Goal: Book appointment/travel/reservation

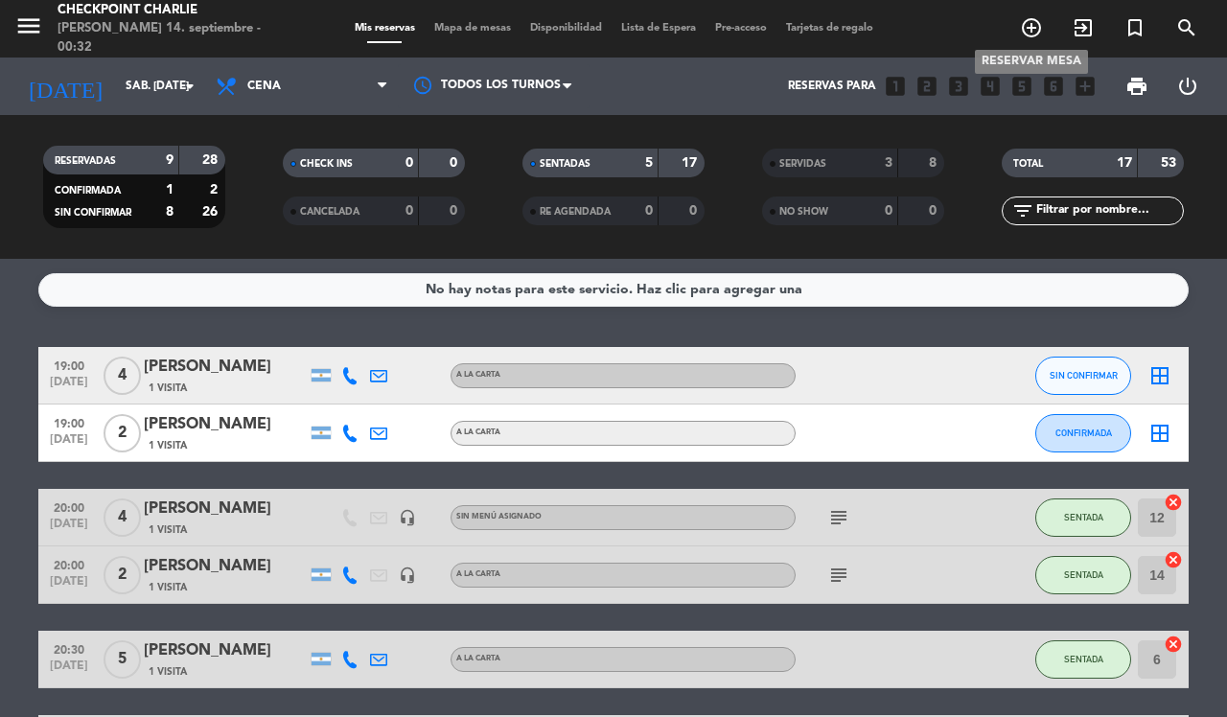
click at [1038, 26] on icon "add_circle_outline" at bounding box center [1031, 27] width 23 height 23
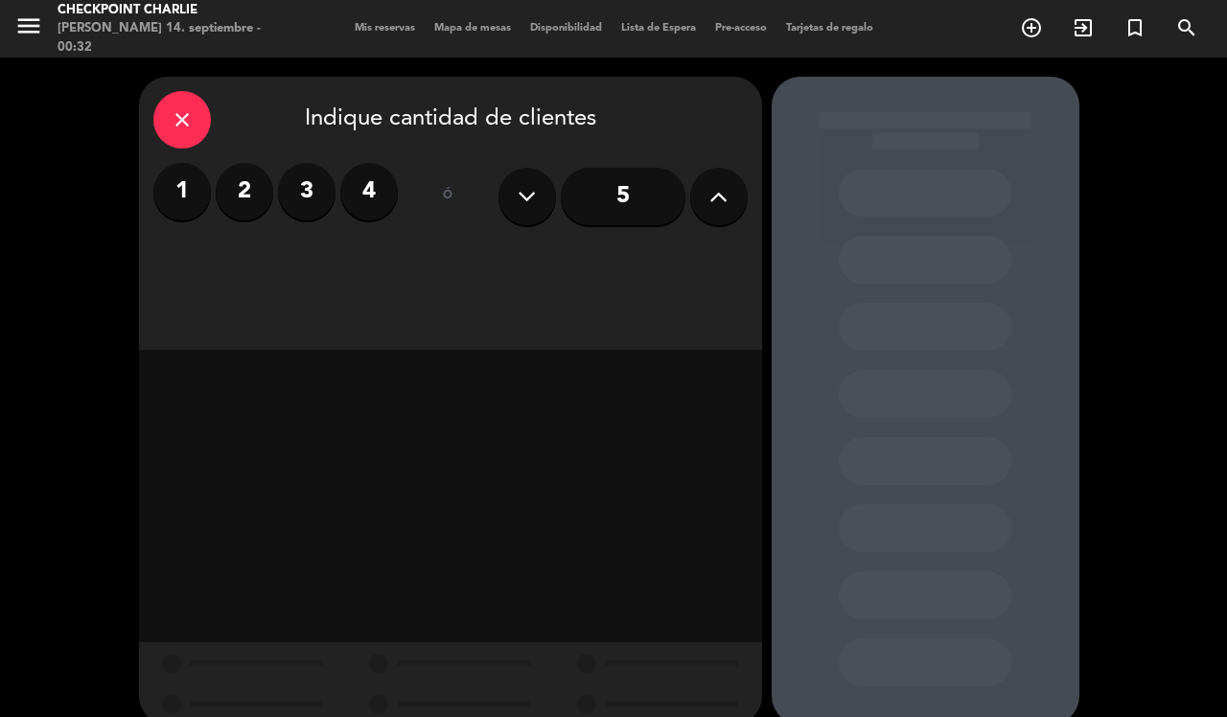
click at [384, 199] on label "4" at bounding box center [369, 192] width 58 height 58
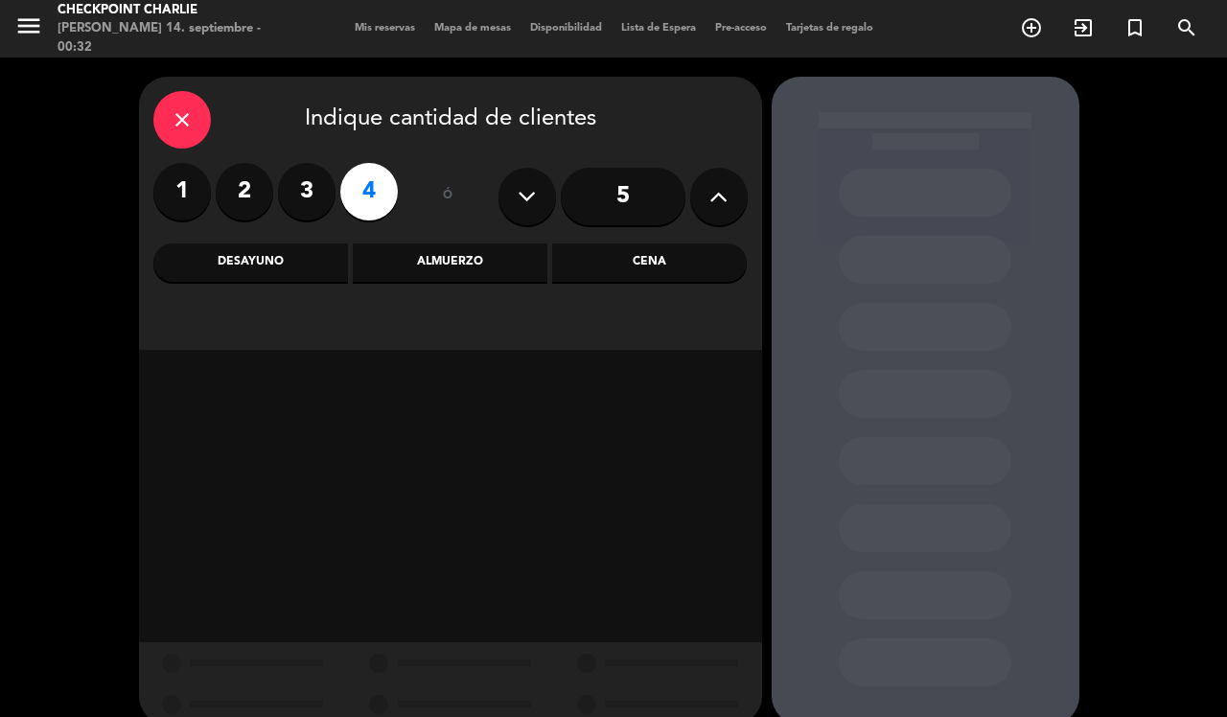
click at [498, 268] on div "Almuerzo" at bounding box center [450, 262] width 195 height 38
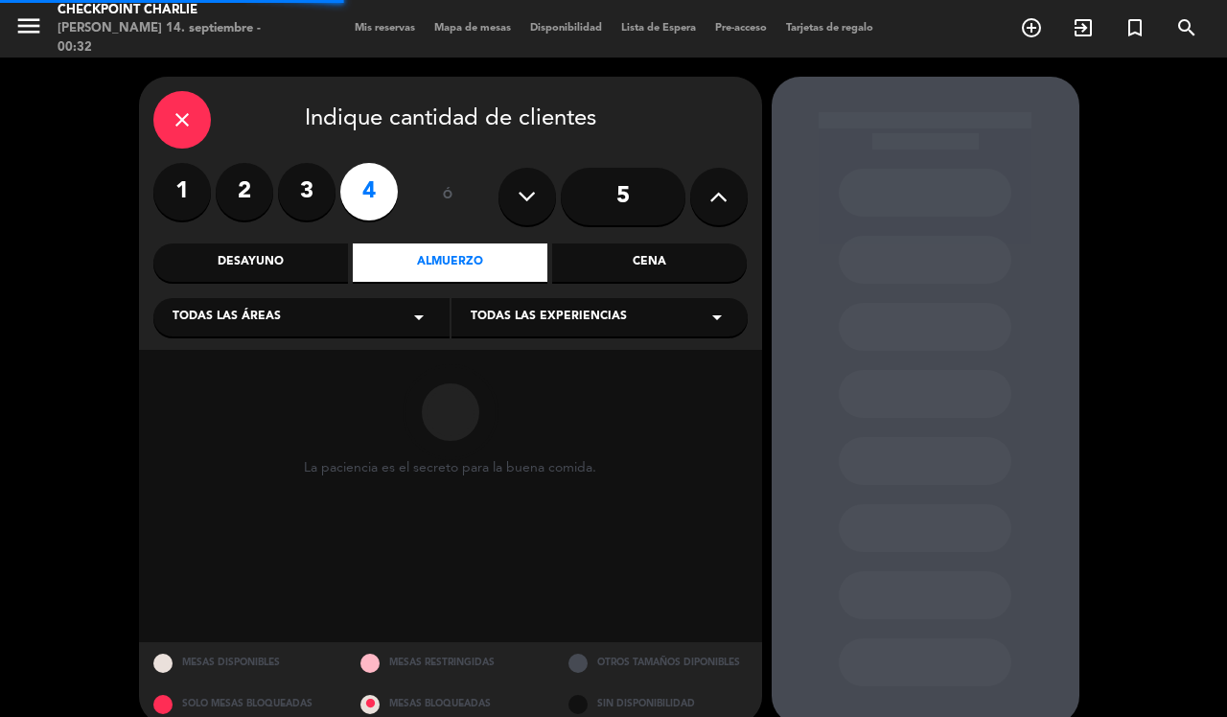
click at [271, 323] on span "Todas las áreas" at bounding box center [227, 317] width 108 height 19
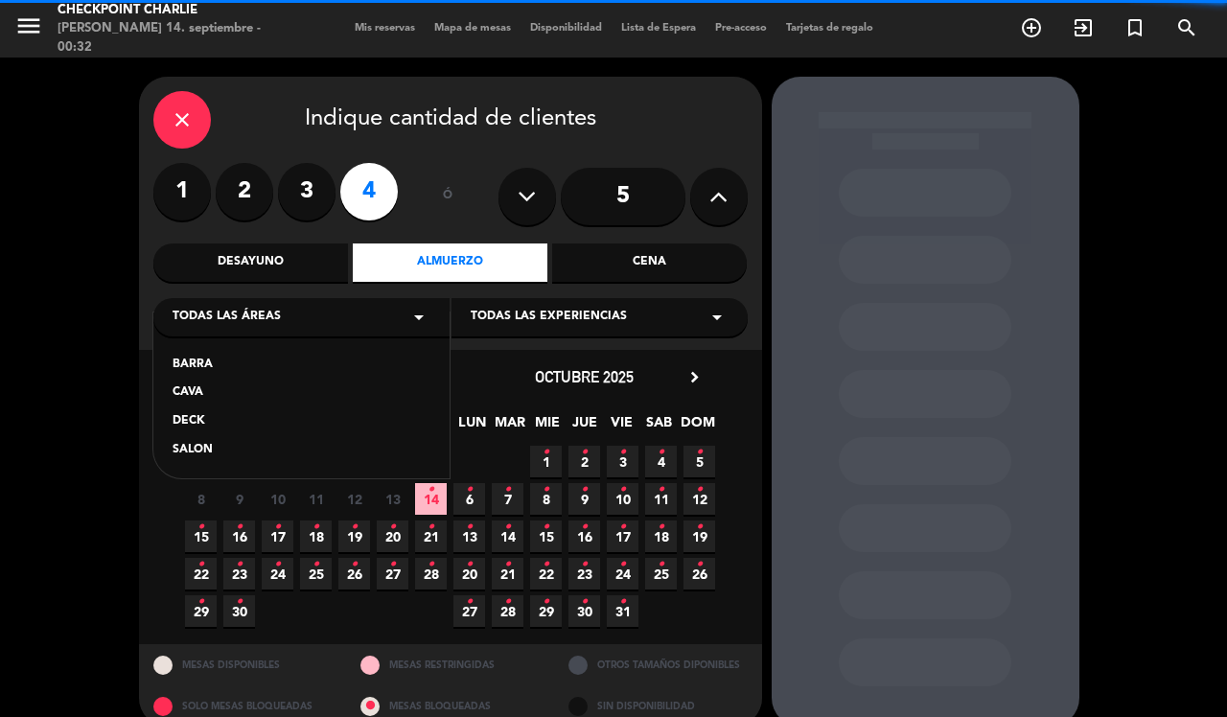
click at [209, 439] on div "BARRA CAVA DECK SALON" at bounding box center [301, 396] width 296 height 166
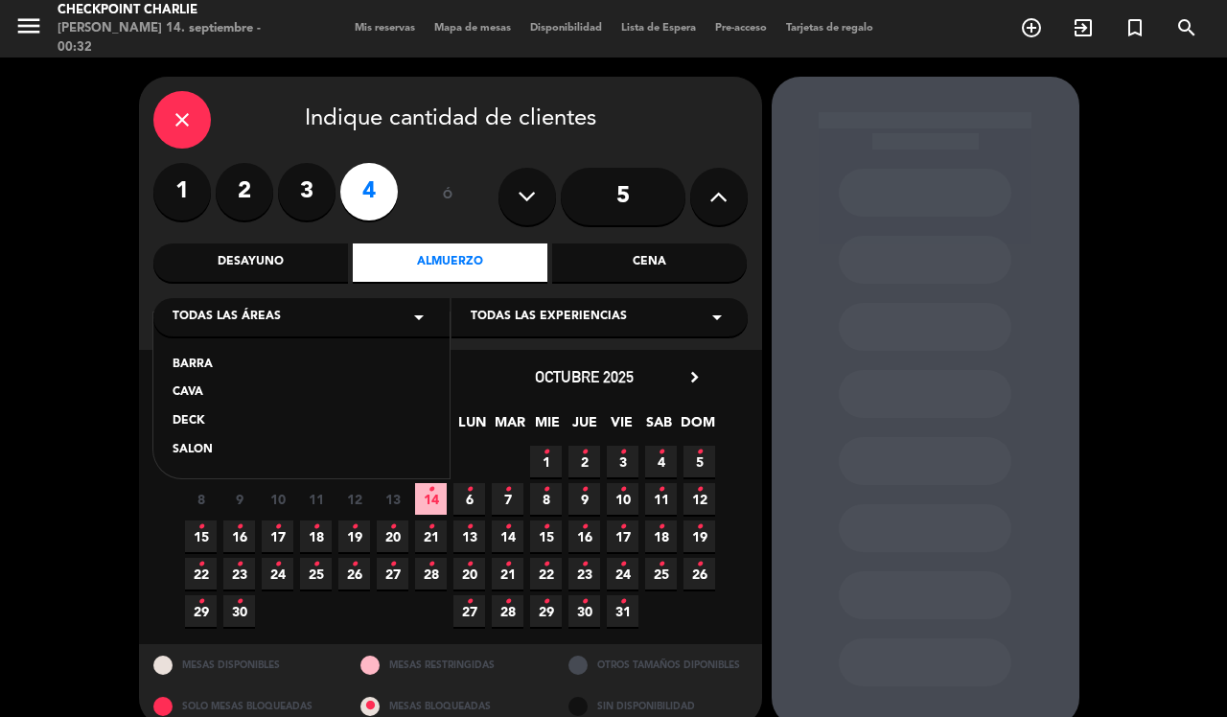
click at [201, 446] on div "SALON" at bounding box center [302, 450] width 258 height 19
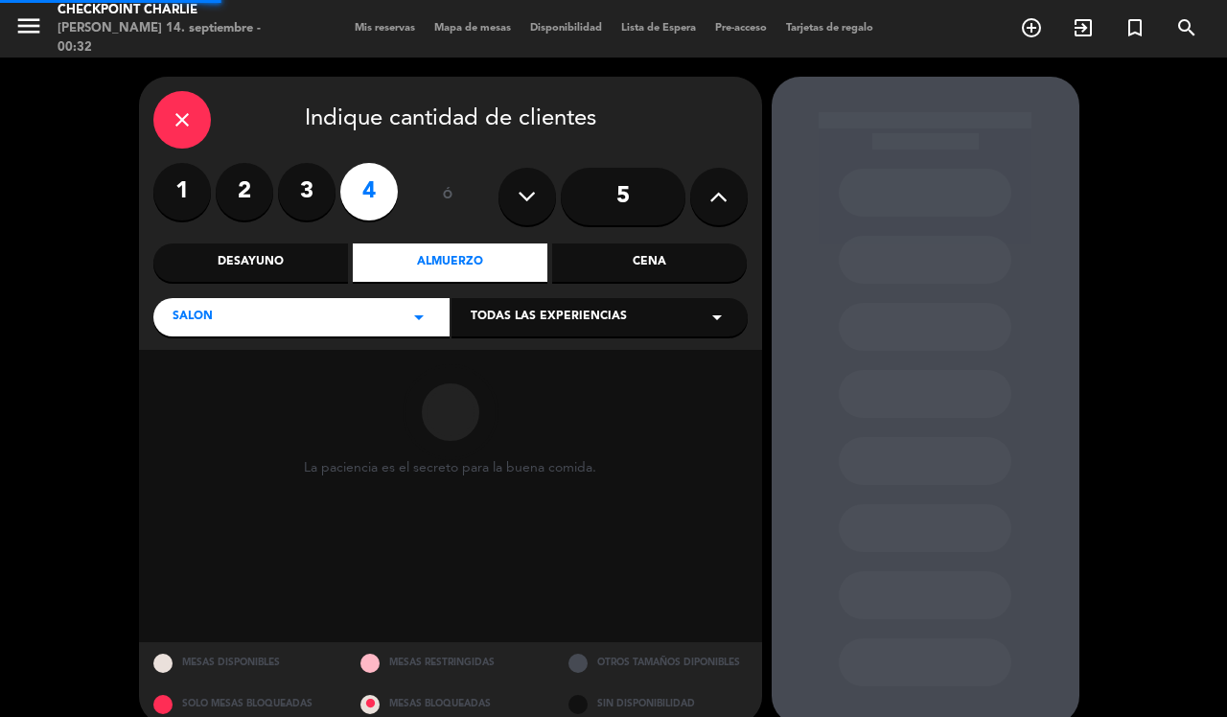
click at [630, 297] on div "SALON arrow_drop_down Todas las experiencias arrow_drop_down" at bounding box center [450, 315] width 594 height 41
click at [612, 308] on span "Todas las experiencias" at bounding box center [549, 317] width 156 height 19
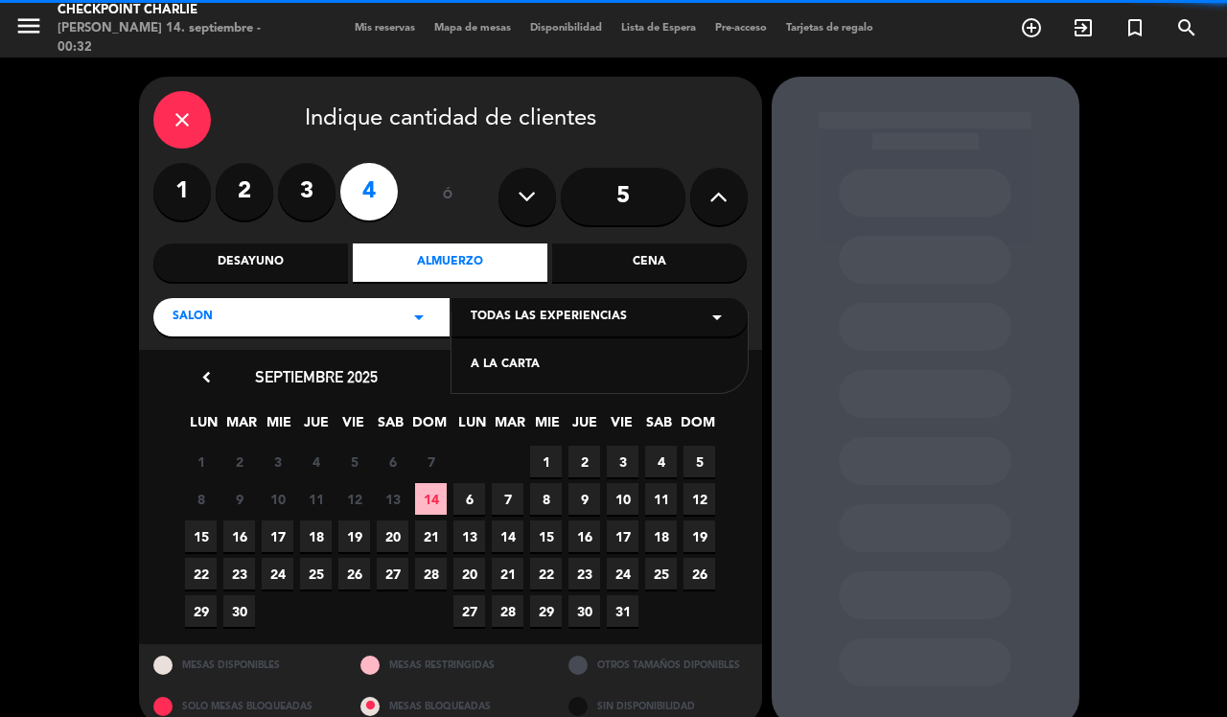
click at [551, 364] on div "A LA CARTA" at bounding box center [600, 365] width 258 height 19
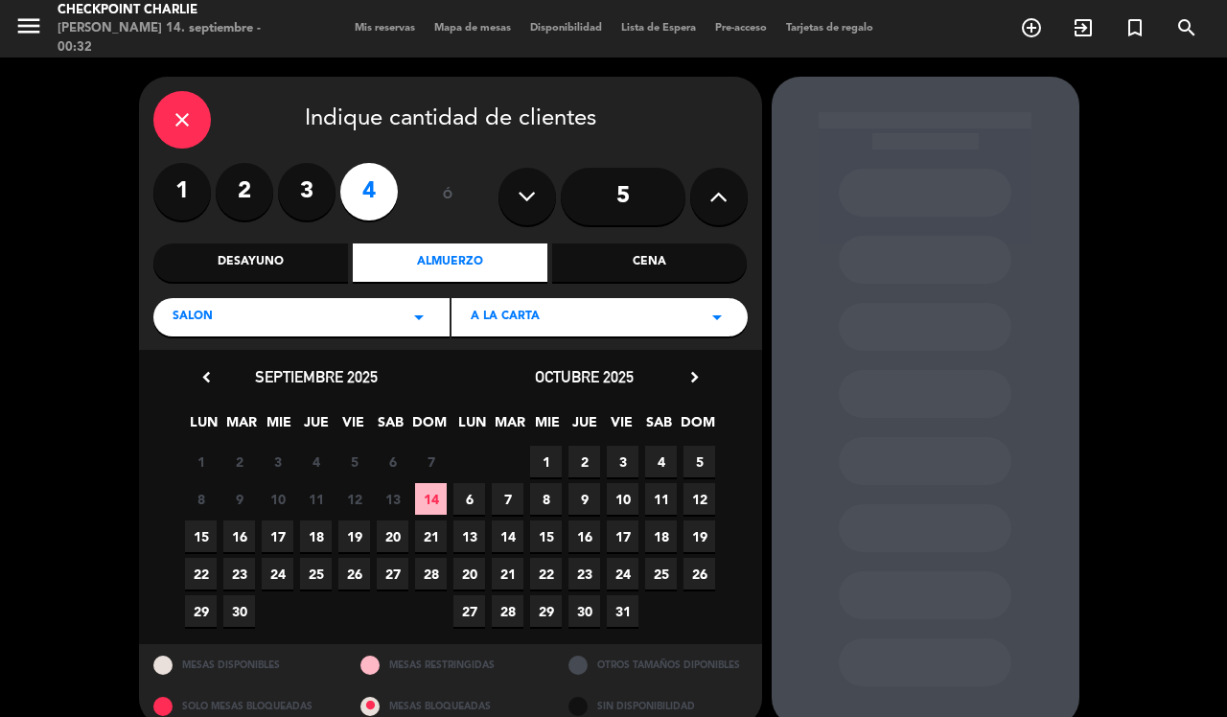
click at [448, 514] on div "8 9 10 11 12 13 14" at bounding box center [316, 498] width 268 height 37
click at [441, 499] on span "14" at bounding box center [431, 499] width 32 height 32
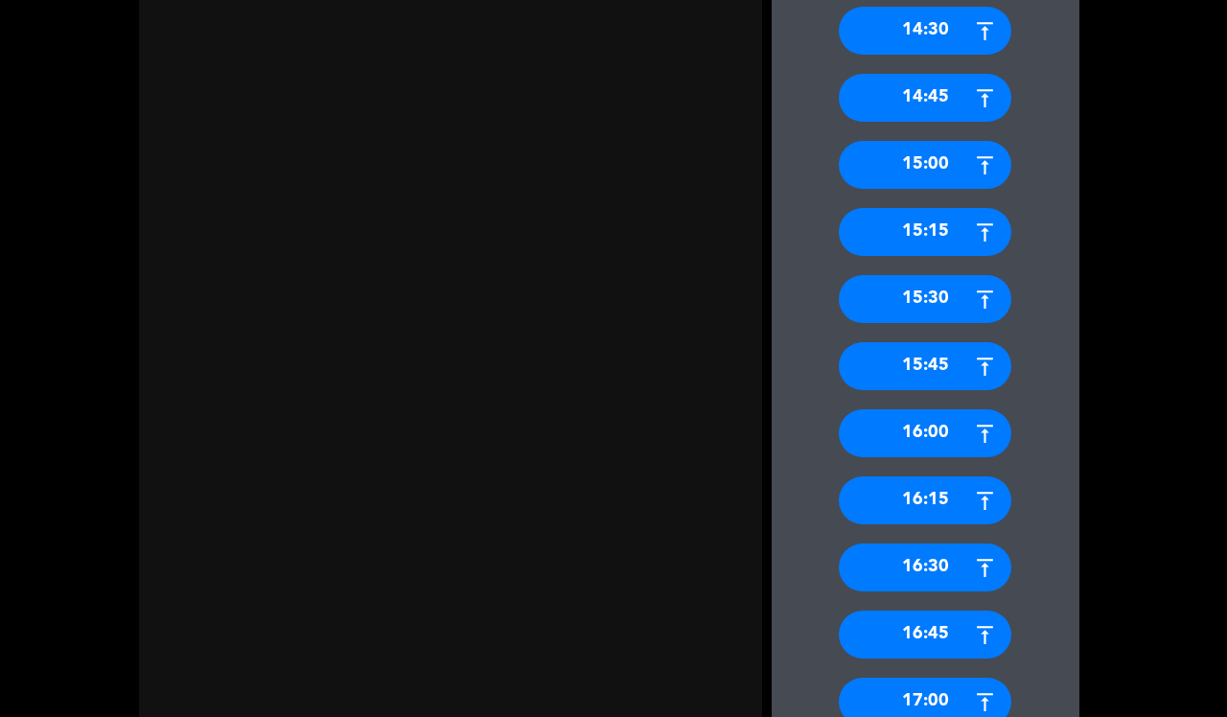
scroll to position [1396, 0]
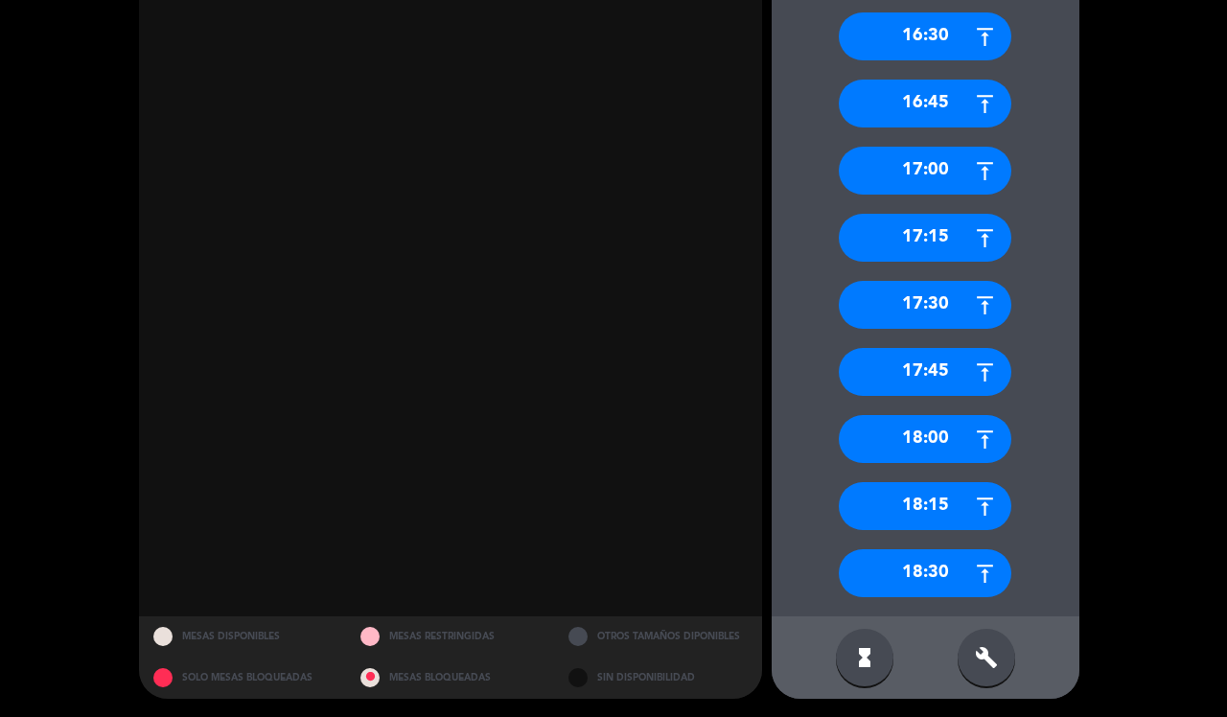
click at [978, 626] on div "hourglass_full build" at bounding box center [926, 657] width 308 height 82
click at [995, 655] on icon "build" at bounding box center [986, 657] width 23 height 23
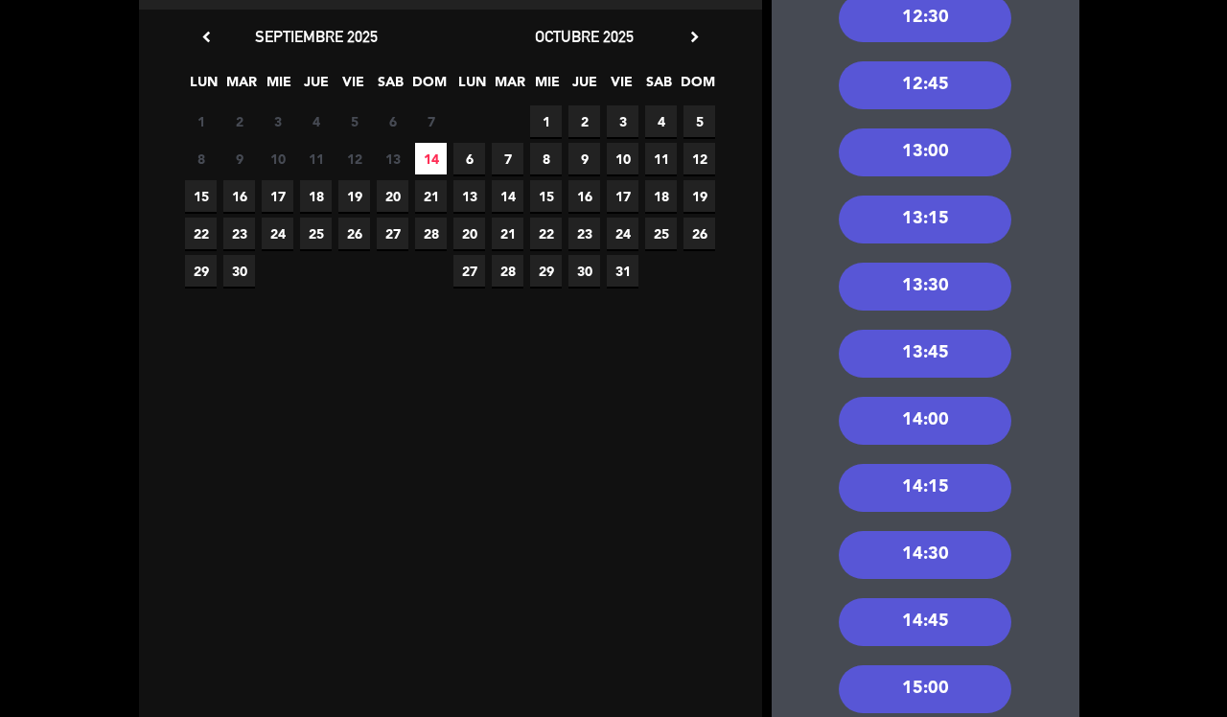
scroll to position [317, 0]
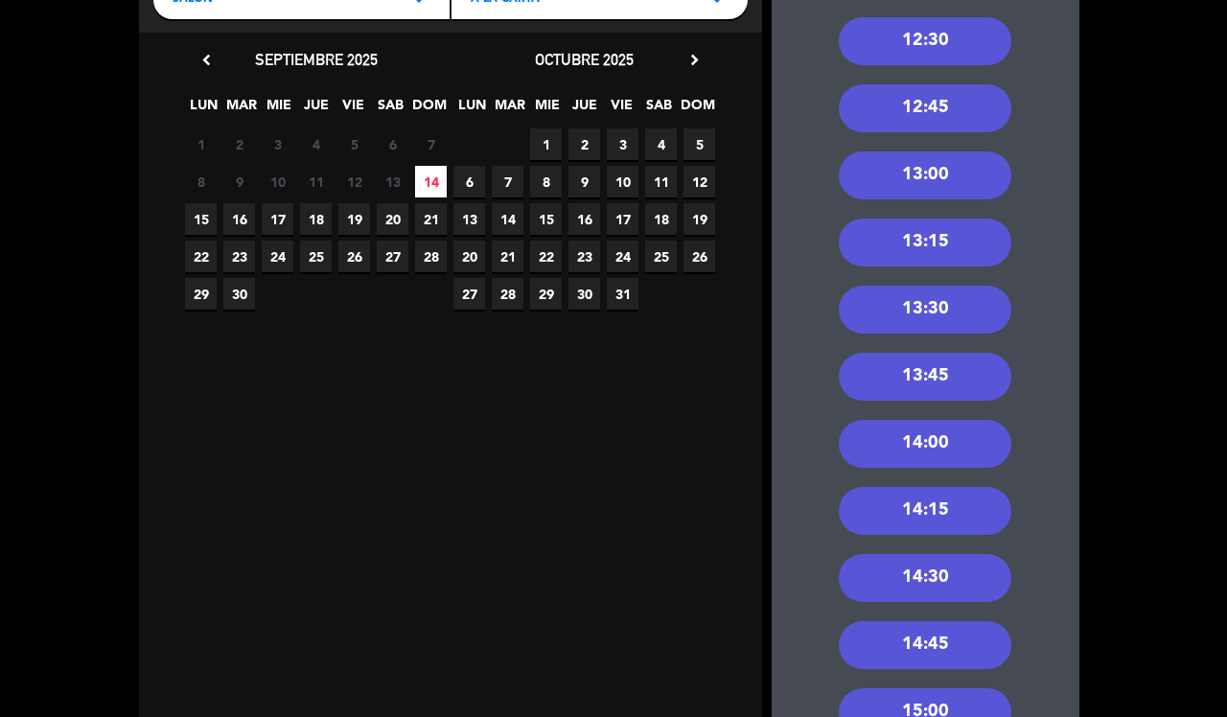
click at [928, 174] on div "13:00" at bounding box center [925, 175] width 173 height 48
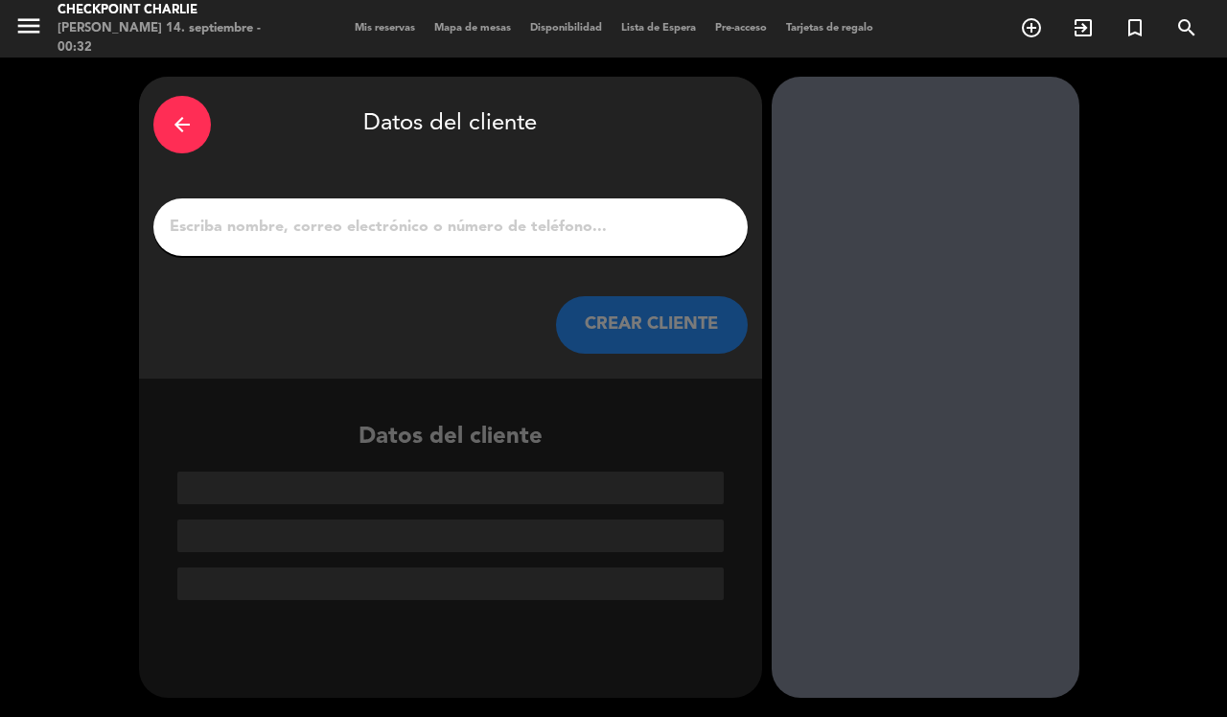
scroll to position [0, 0]
click at [524, 235] on input "1" at bounding box center [451, 227] width 566 height 27
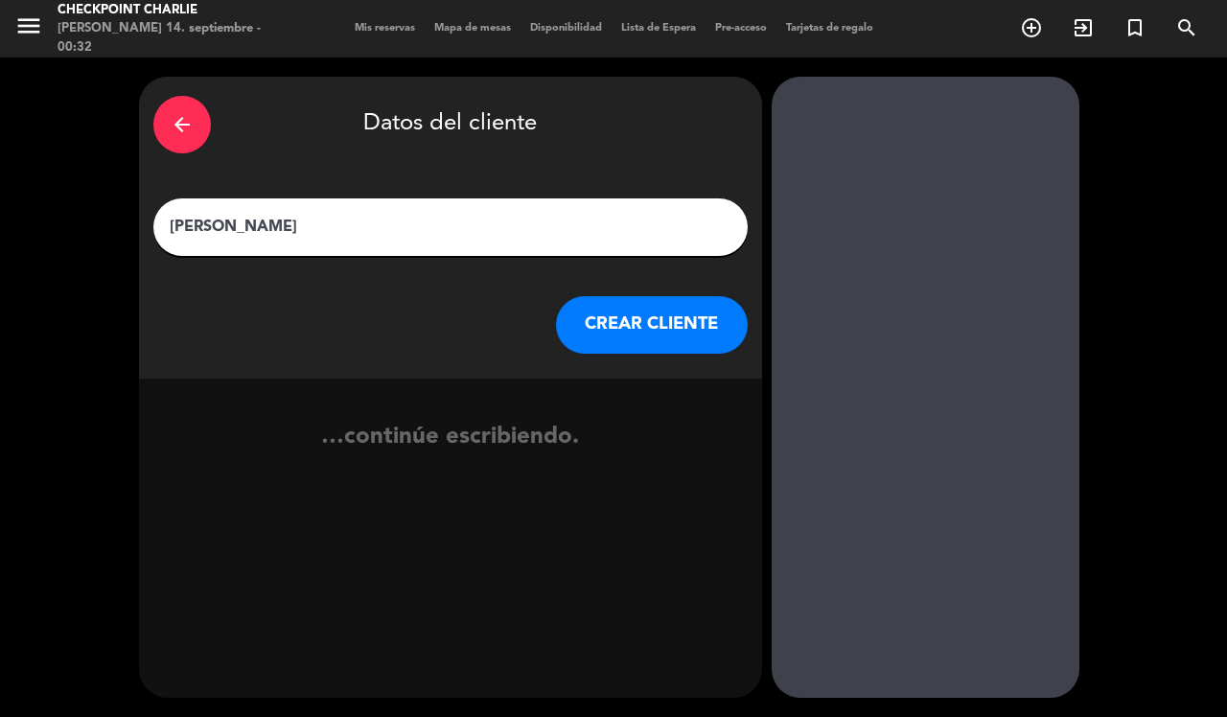
type input "[PERSON_NAME]"
click at [601, 336] on button "CREAR CLIENTE" at bounding box center [652, 325] width 192 height 58
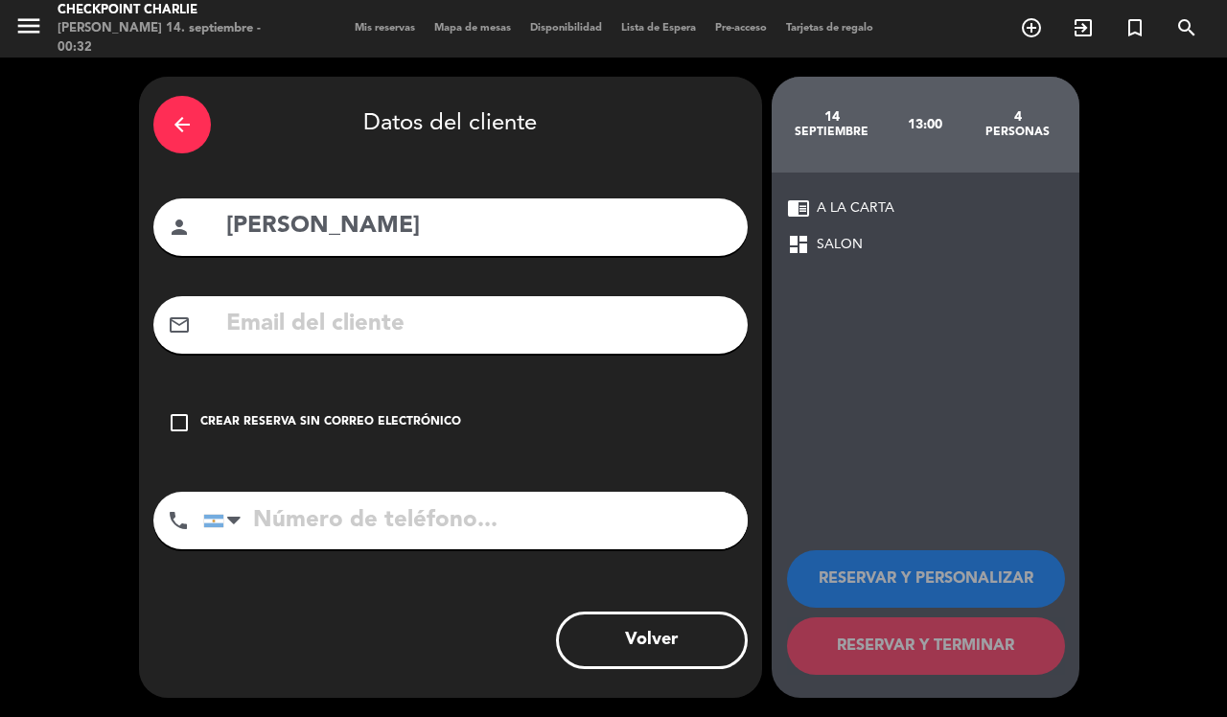
click at [310, 417] on div "Crear reserva sin correo electrónico" at bounding box center [330, 422] width 261 height 19
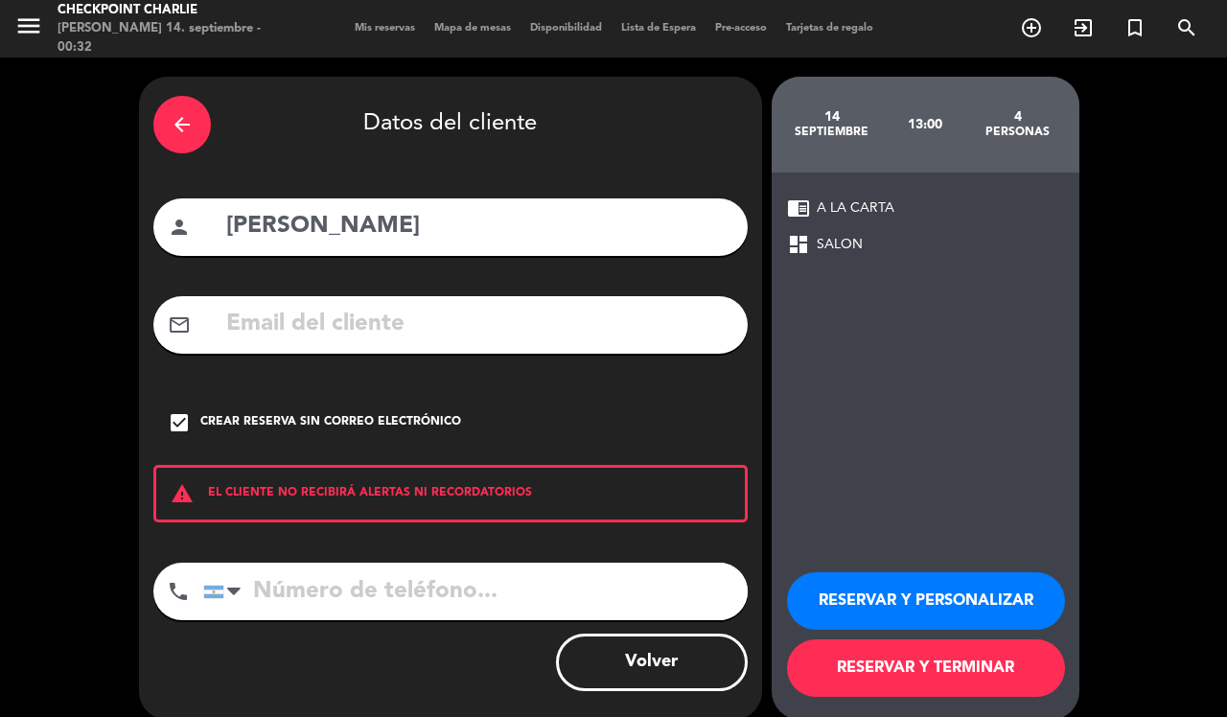
click at [921, 674] on button "RESERVAR Y TERMINAR" at bounding box center [926, 668] width 278 height 58
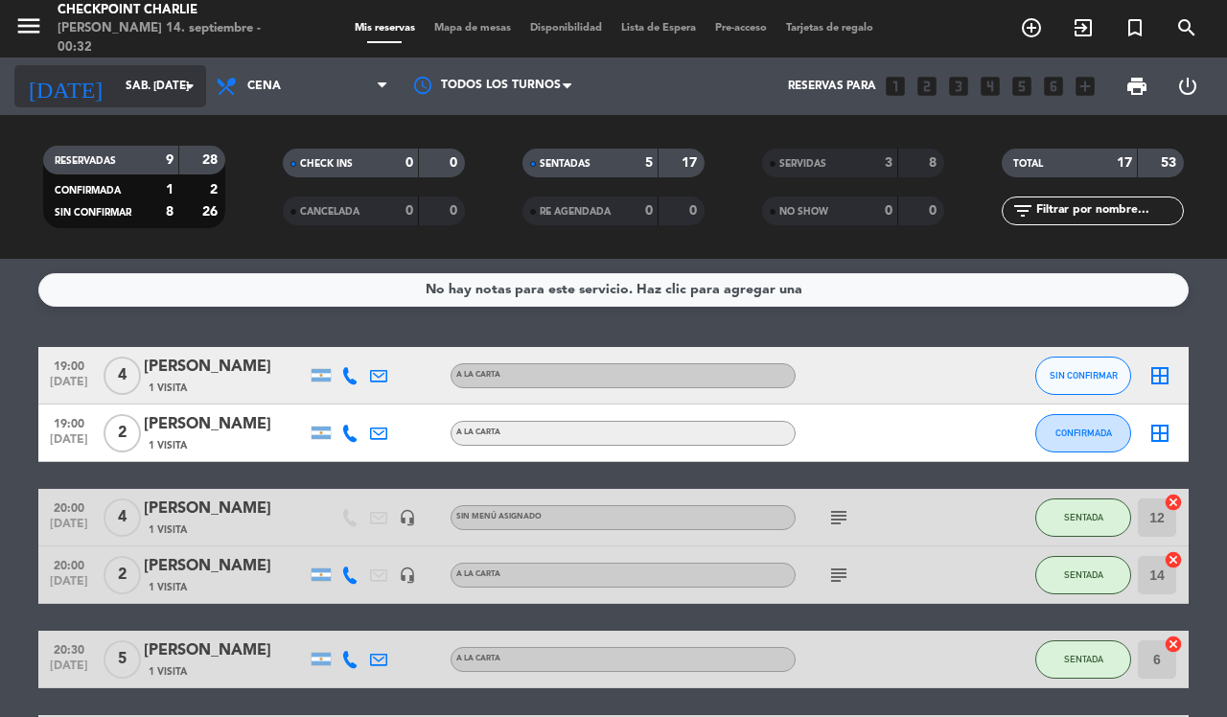
click at [150, 91] on input "sáb. [DATE]" at bounding box center [192, 86] width 152 height 33
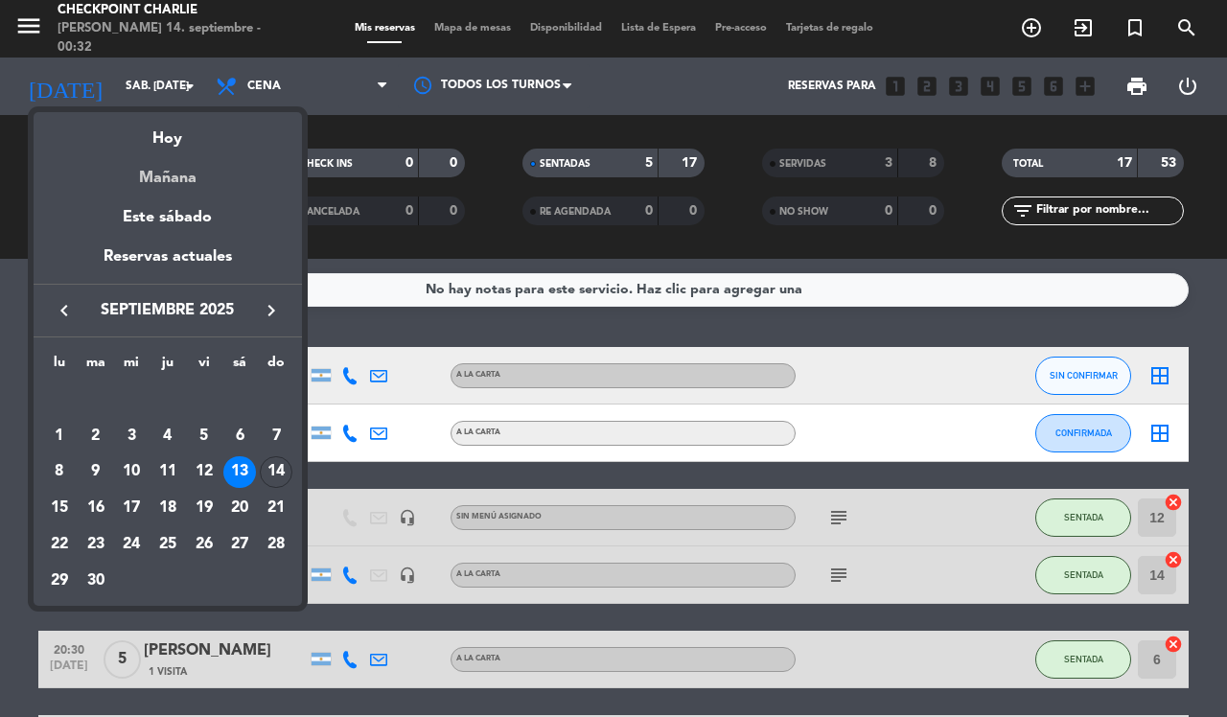
click at [169, 175] on div "Mañana" at bounding box center [168, 170] width 268 height 39
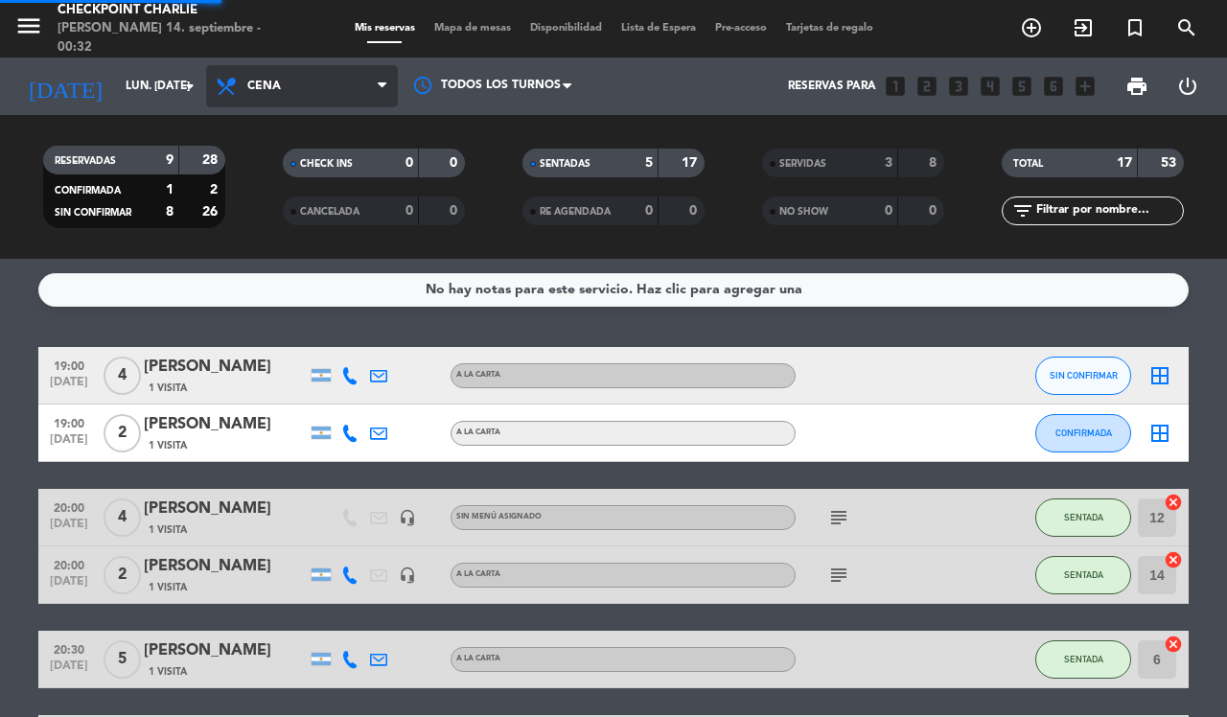
click at [268, 101] on span "Cena" at bounding box center [302, 86] width 192 height 42
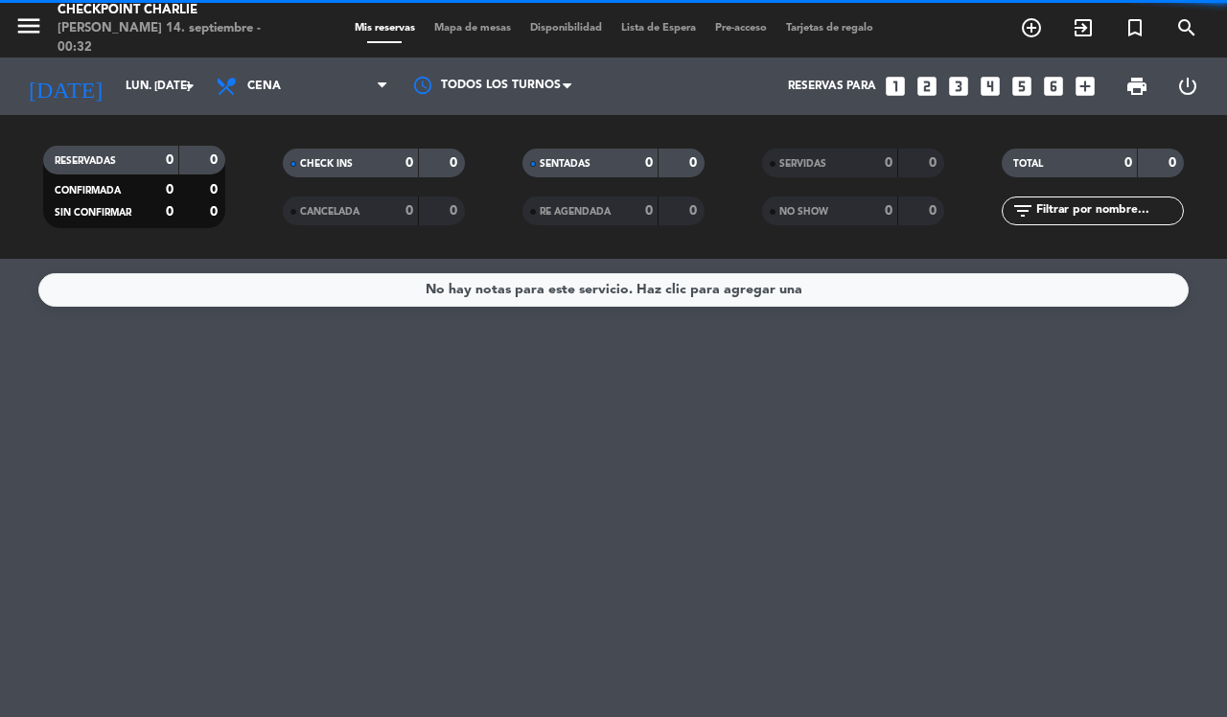
click at [281, 177] on div "CHECK INS 0 0" at bounding box center [374, 173] width 240 height 48
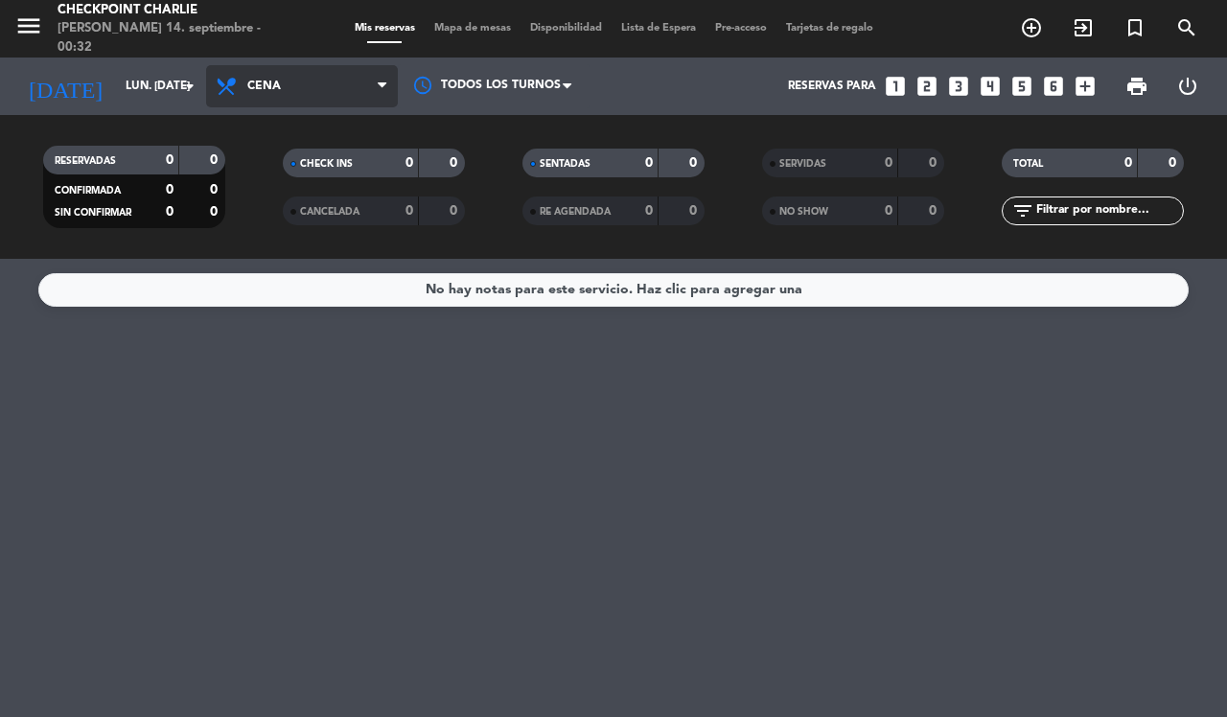
click at [319, 98] on span "Cena" at bounding box center [302, 86] width 192 height 42
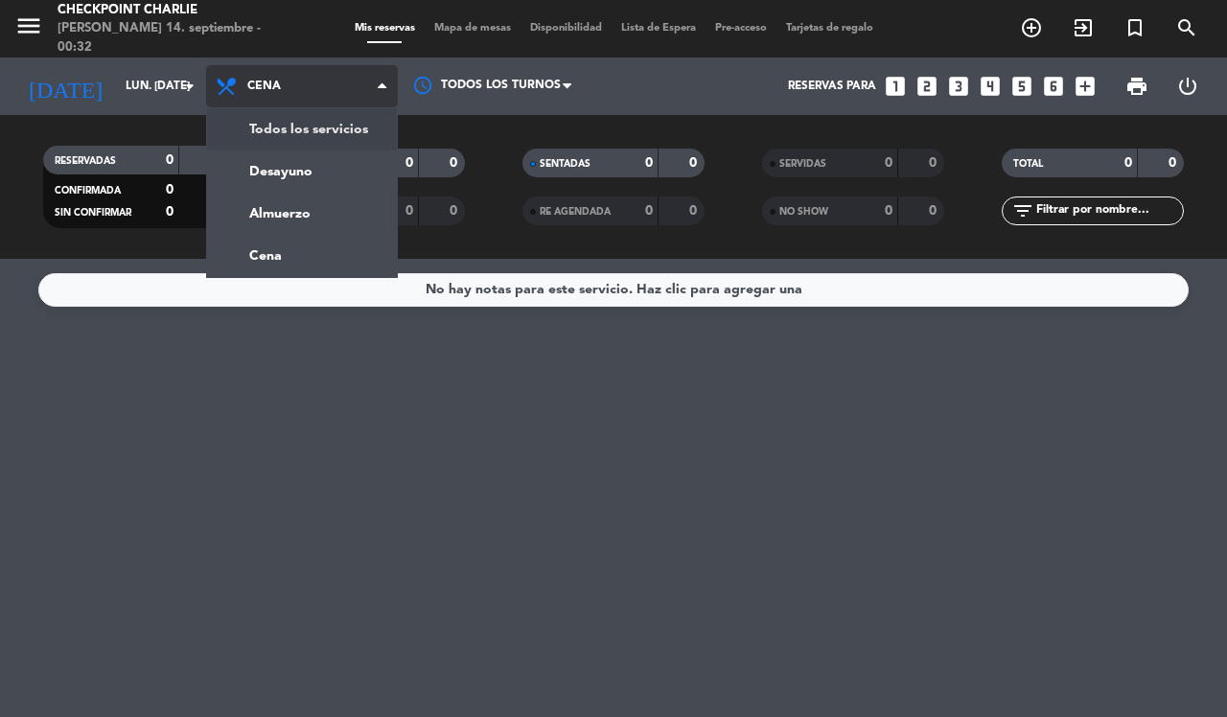
click at [318, 149] on div "menu Checkpoint [PERSON_NAME] 14. septiembre - 00:32 Mis reservas Mapa de mesas…" at bounding box center [613, 129] width 1227 height 259
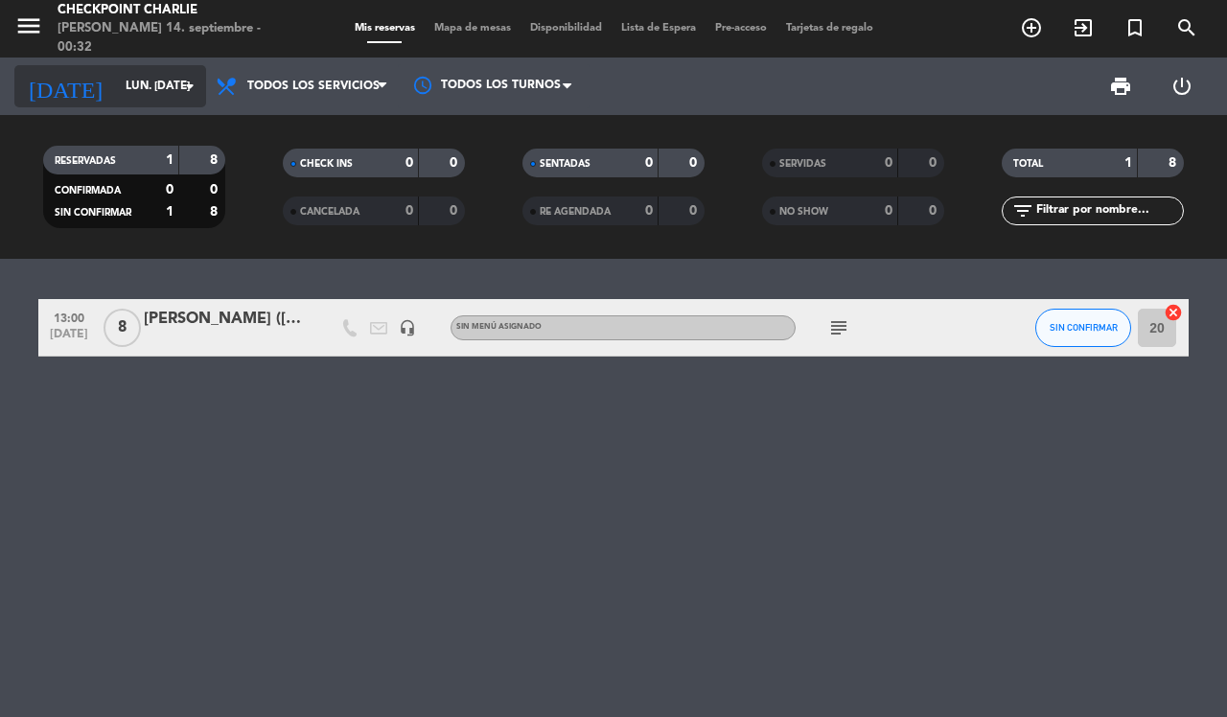
click at [141, 79] on input "lun. [DATE]" at bounding box center [192, 86] width 152 height 33
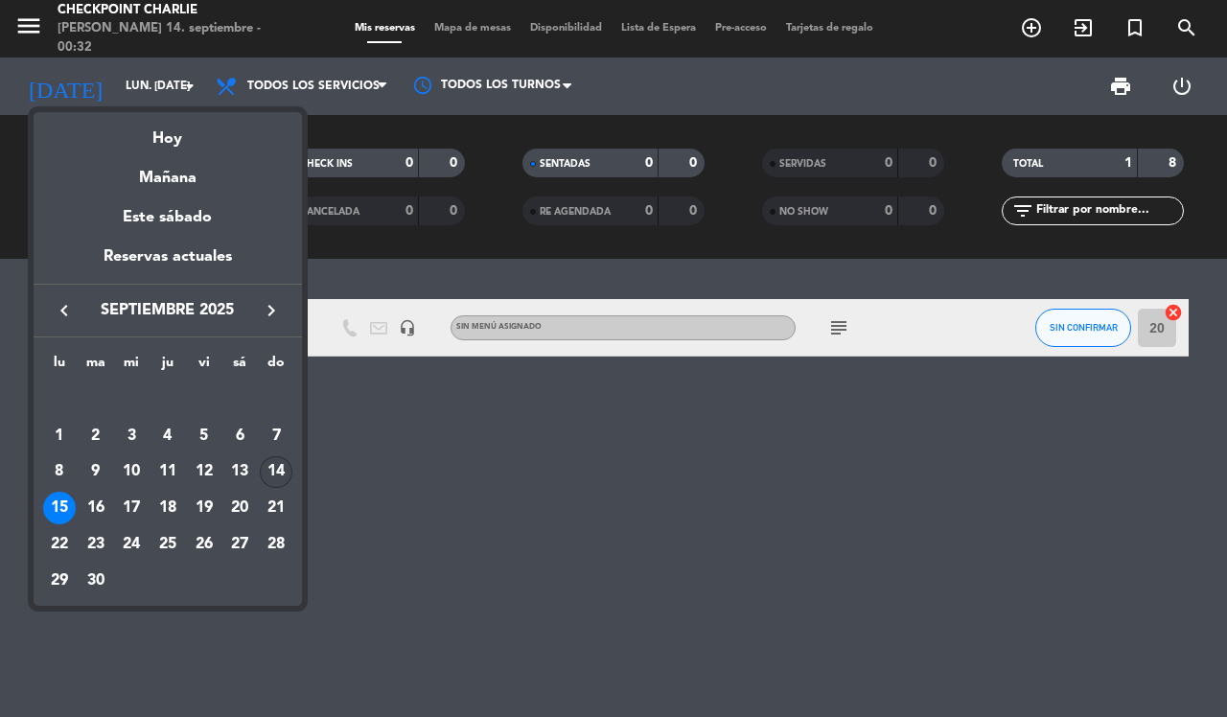
click at [270, 465] on div "14" at bounding box center [276, 472] width 33 height 33
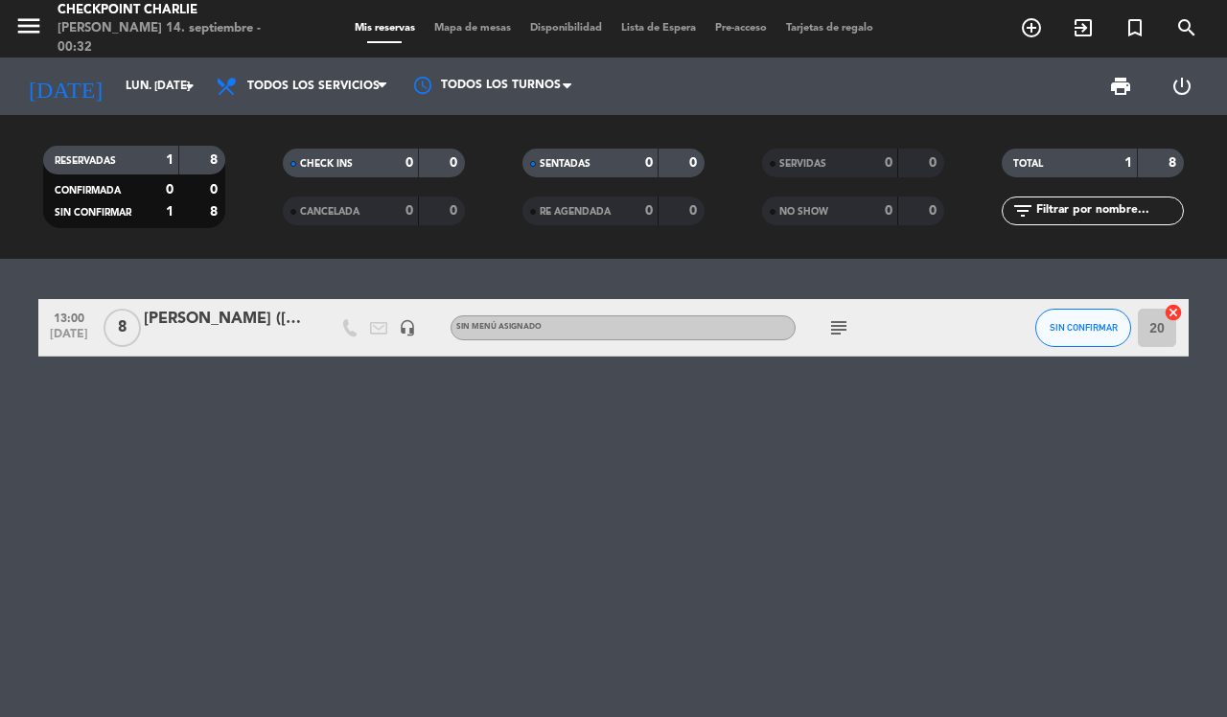
type input "dom. [DATE]"
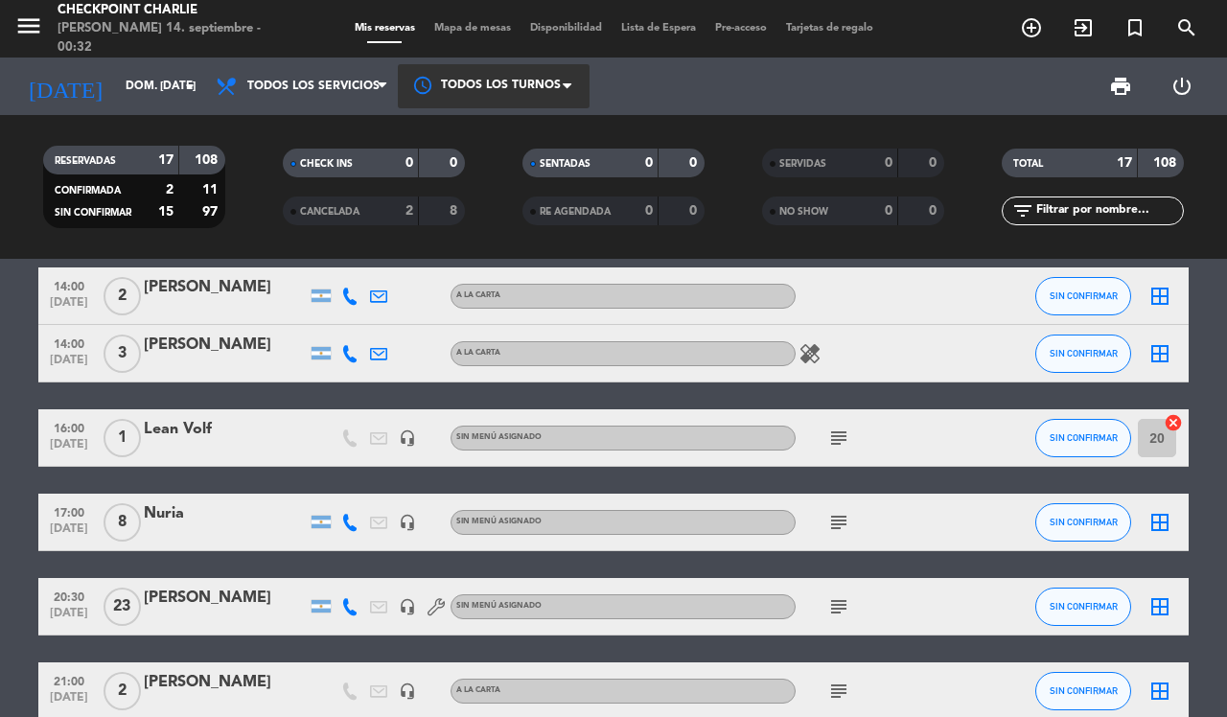
scroll to position [776, 0]
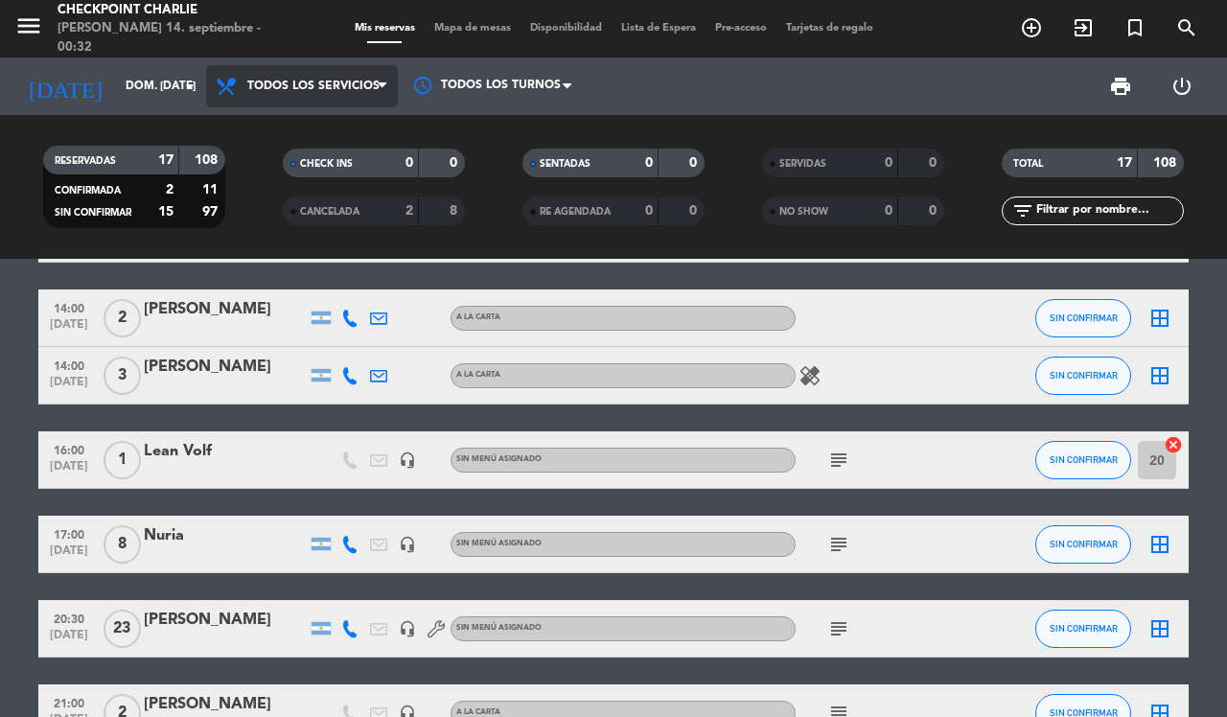
click at [375, 104] on span "Todos los servicios" at bounding box center [302, 86] width 192 height 42
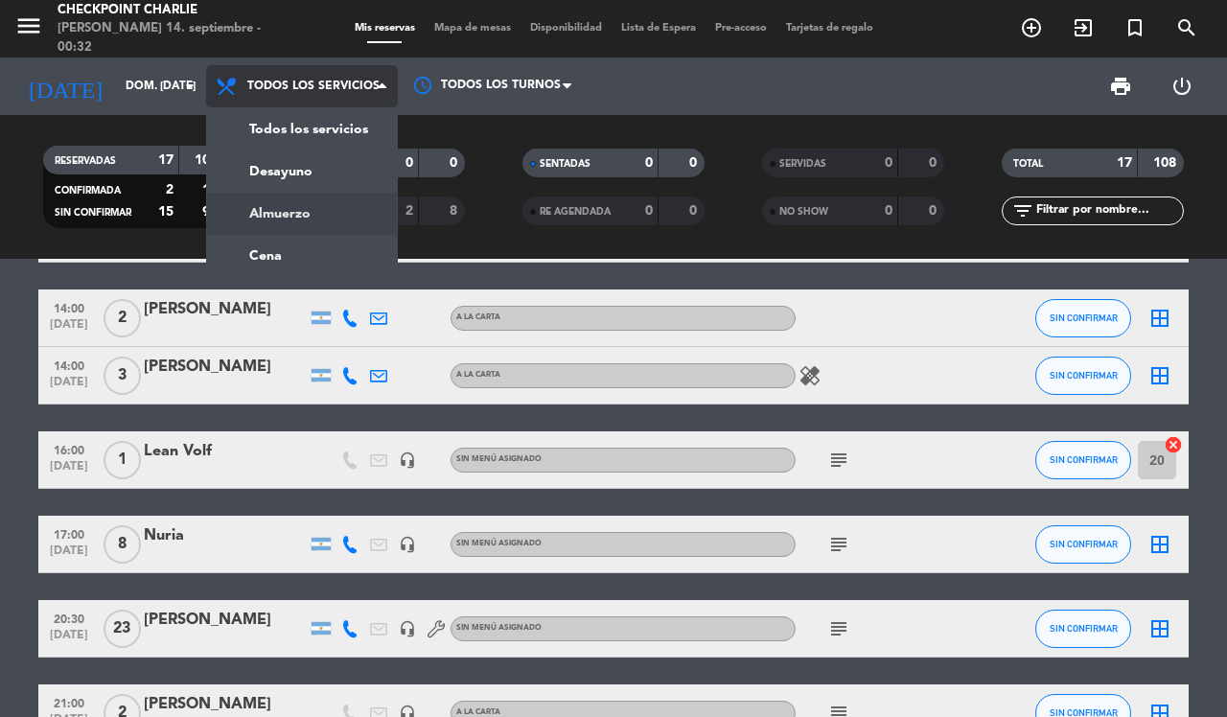
click at [347, 220] on div "menu Checkpoint [PERSON_NAME] 14. septiembre - 00:32 Mis reservas Mapa de mesas…" at bounding box center [613, 129] width 1227 height 259
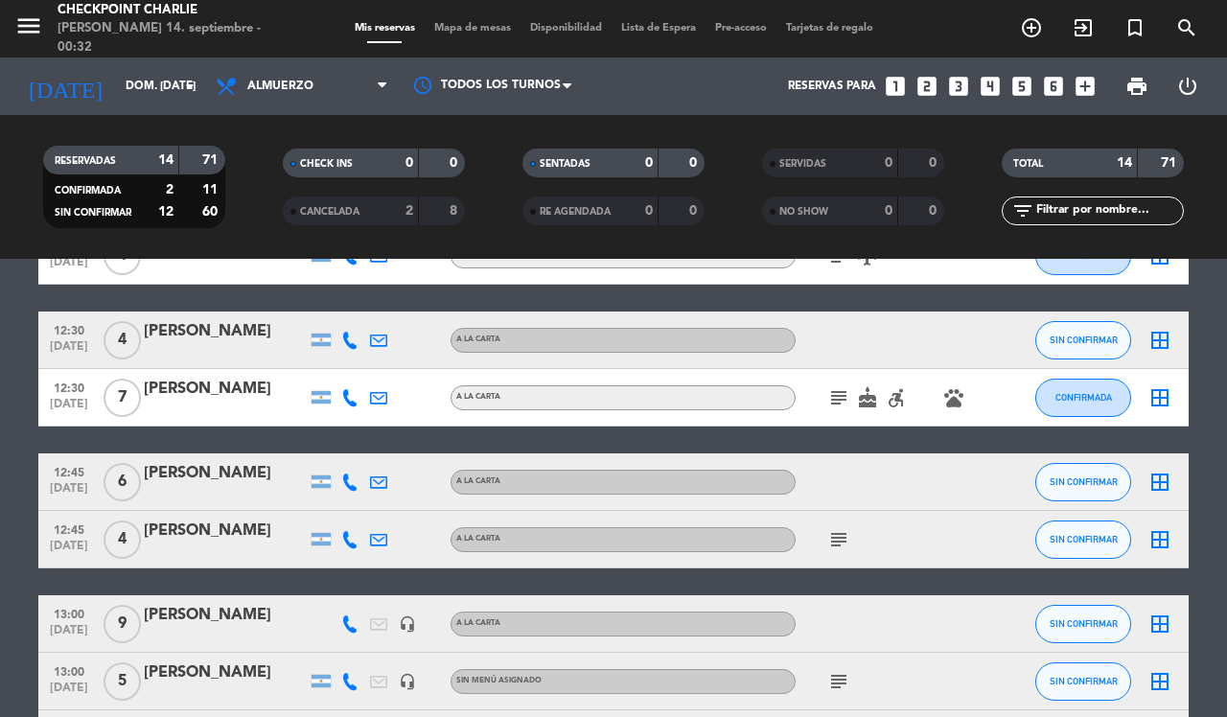
scroll to position [359, 0]
